Goal: Transaction & Acquisition: Purchase product/service

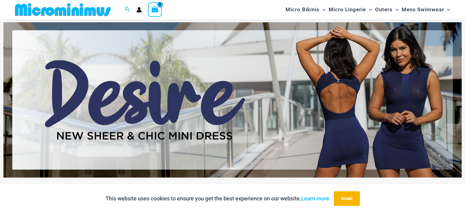
scroll to position [35, 0]
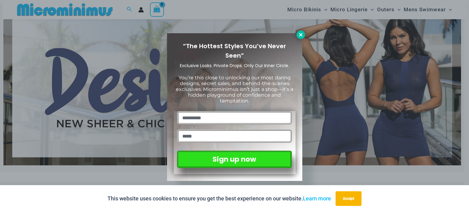
click at [300, 31] on button at bounding box center [301, 35] width 9 height 9
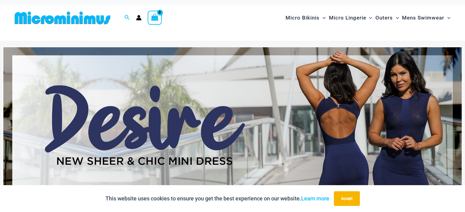
scroll to position [0, 0]
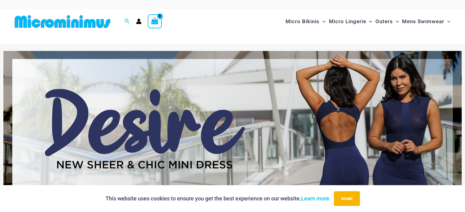
click at [334, 139] on img at bounding box center [232, 128] width 458 height 155
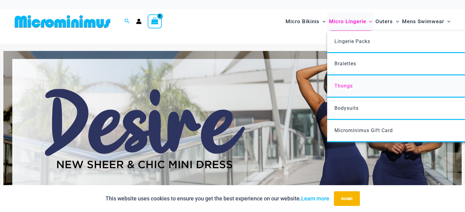
click at [348, 85] on span "Thongs" at bounding box center [343, 86] width 18 height 6
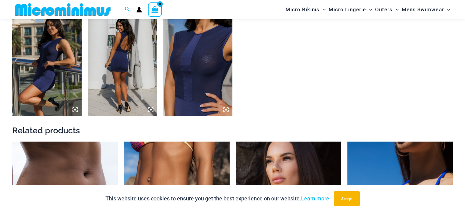
scroll to position [538, 0]
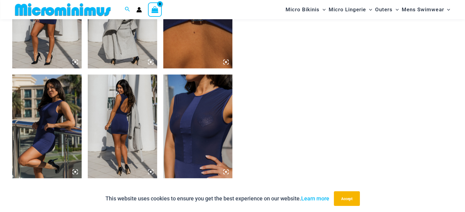
click at [191, 135] on img at bounding box center [197, 127] width 69 height 104
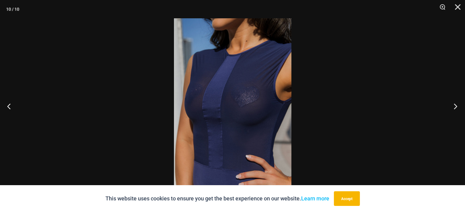
click at [453, 105] on button "Next" at bounding box center [453, 106] width 23 height 31
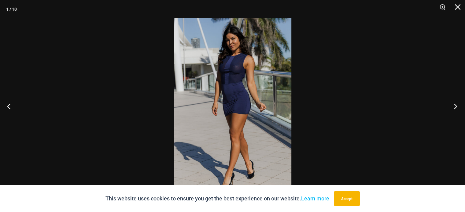
click at [453, 105] on button "Next" at bounding box center [453, 106] width 23 height 31
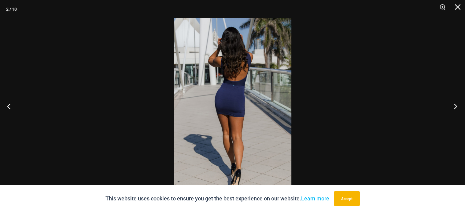
click at [453, 105] on button "Next" at bounding box center [453, 106] width 23 height 31
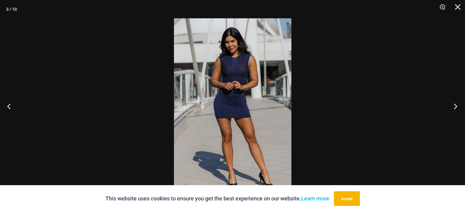
click at [453, 105] on button "Next" at bounding box center [453, 106] width 23 height 31
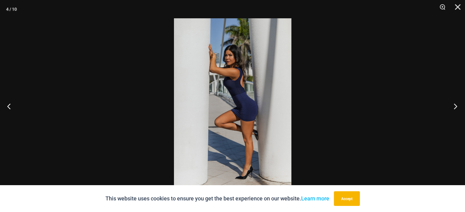
click at [453, 105] on button "Next" at bounding box center [453, 106] width 23 height 31
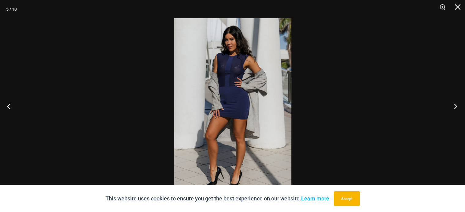
click at [453, 105] on button "Next" at bounding box center [453, 106] width 23 height 31
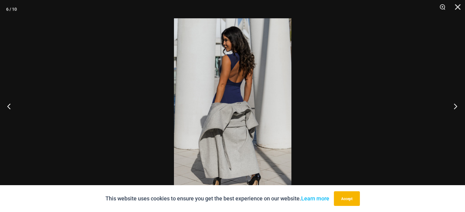
click at [453, 105] on button "Next" at bounding box center [453, 106] width 23 height 31
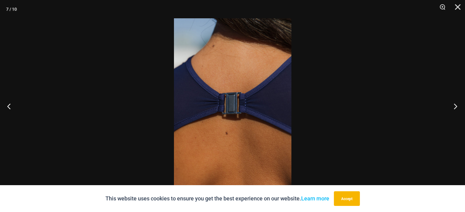
click at [453, 105] on button "Next" at bounding box center [453, 106] width 23 height 31
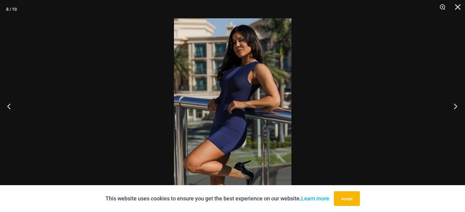
click at [453, 105] on button "Next" at bounding box center [453, 106] width 23 height 31
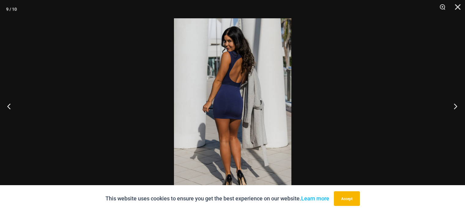
click at [453, 105] on button "Next" at bounding box center [453, 106] width 23 height 31
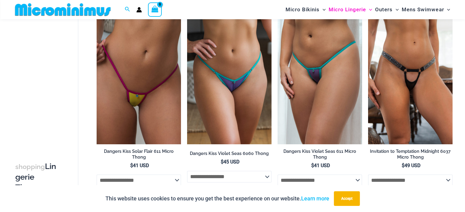
scroll to position [422, 0]
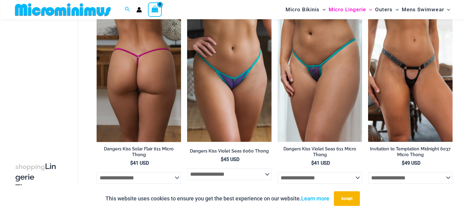
click at [148, 114] on img at bounding box center [139, 79] width 84 height 126
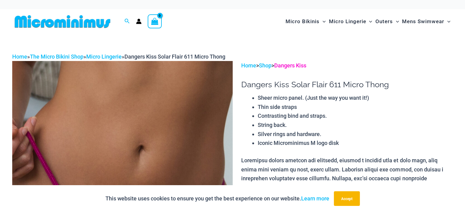
click at [290, 67] on link "Dangers Kiss" at bounding box center [290, 65] width 32 height 6
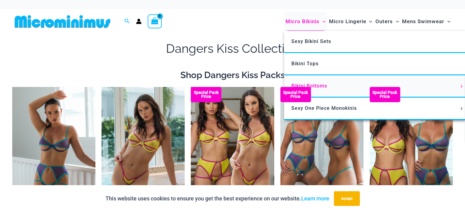
click at [327, 88] on link "Bikini Bottoms" at bounding box center [375, 86] width 182 height 22
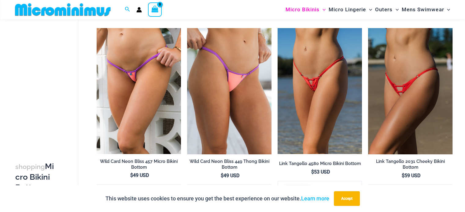
scroll to position [524, 0]
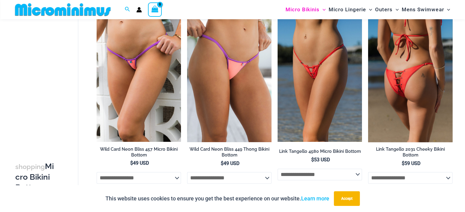
click at [403, 114] on img at bounding box center [410, 79] width 84 height 126
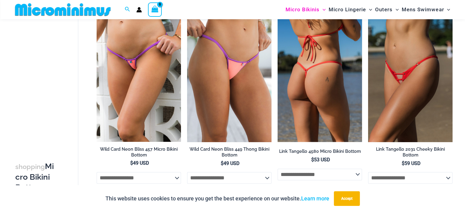
click at [330, 81] on img at bounding box center [319, 79] width 84 height 126
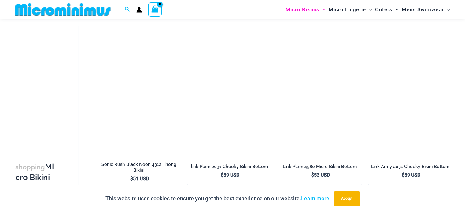
scroll to position [1452, 0]
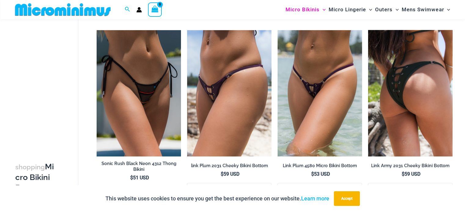
click at [401, 107] on img at bounding box center [410, 93] width 84 height 126
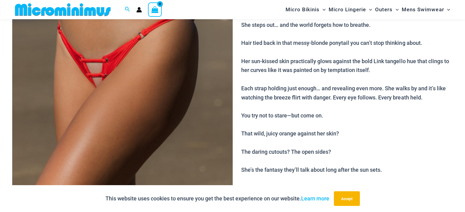
scroll to position [134, 0]
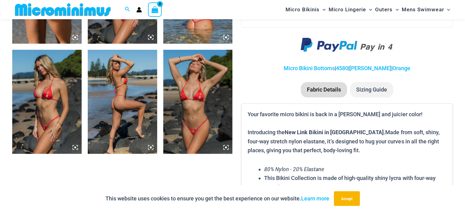
scroll to position [464, 0]
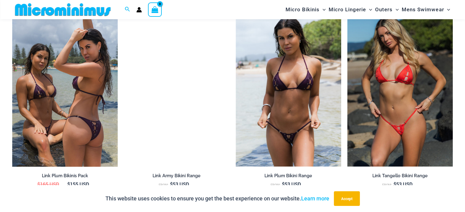
scroll to position [635, 0]
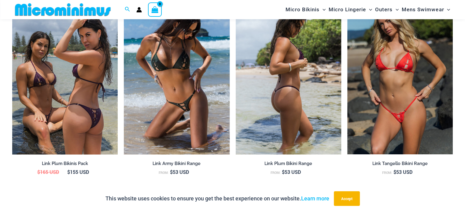
click at [286, 100] on img at bounding box center [287, 75] width 105 height 158
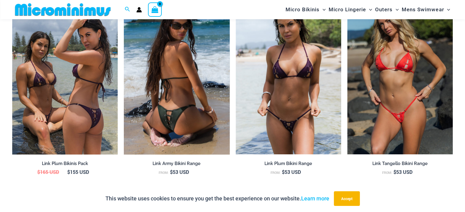
click at [177, 101] on img at bounding box center [176, 75] width 105 height 158
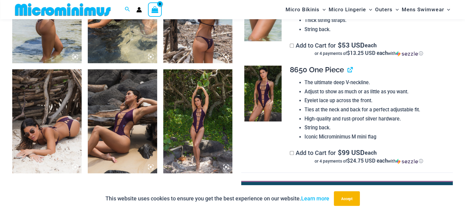
scroll to position [464, 0]
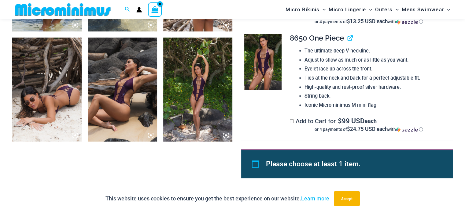
click at [196, 93] on img at bounding box center [197, 90] width 69 height 104
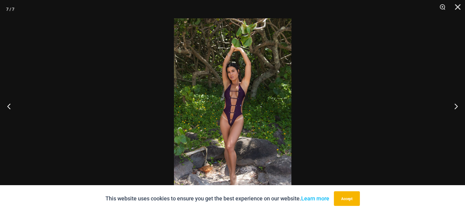
click at [238, 126] on img at bounding box center [232, 106] width 117 height 176
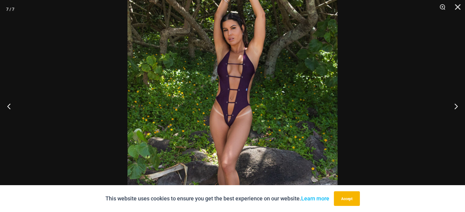
click at [269, 119] on img at bounding box center [232, 90] width 210 height 315
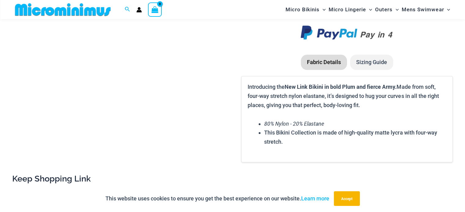
scroll to position [647, 0]
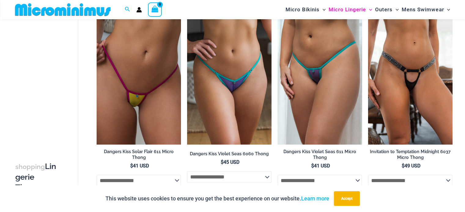
scroll to position [422, 0]
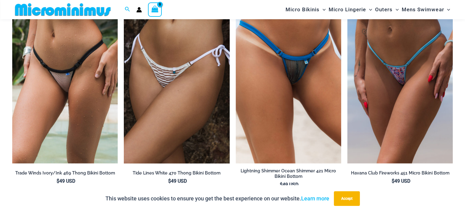
scroll to position [1527, 0]
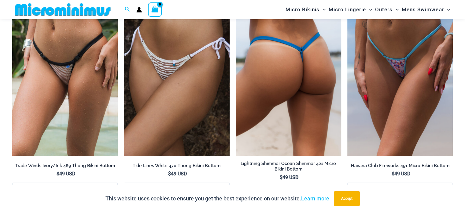
click at [274, 106] on img at bounding box center [287, 77] width 105 height 158
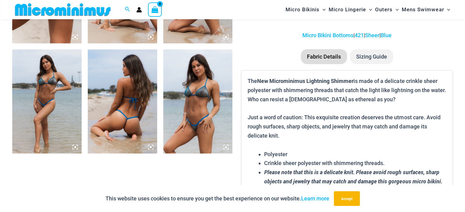
scroll to position [452, 0]
click at [185, 106] on img at bounding box center [197, 102] width 69 height 104
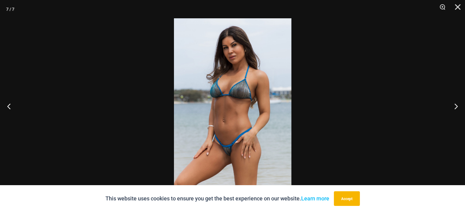
click at [233, 156] on img at bounding box center [232, 106] width 117 height 176
